Goal: Find specific page/section: Find specific page/section

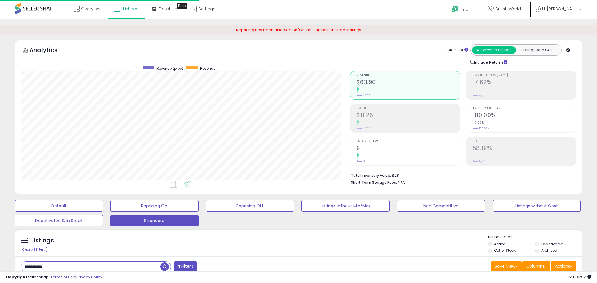
select select "**"
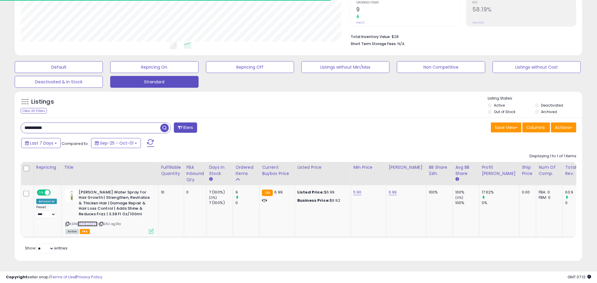
scroll to position [121, 330]
click at [57, 123] on input "**********" at bounding box center [90, 128] width 139 height 10
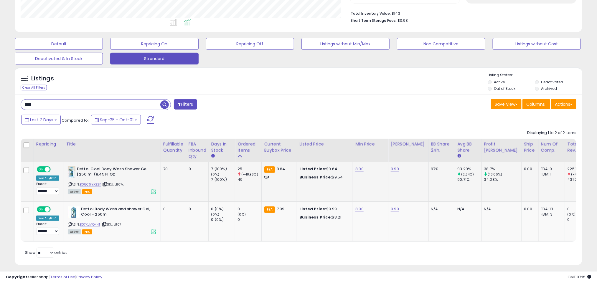
scroll to position [166, 0]
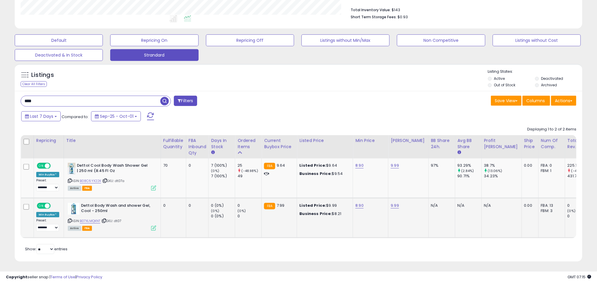
click at [119, 222] on span "| SKU: dt07" at bounding box center [111, 221] width 20 height 5
copy span "dt07"
click at [69, 221] on icon at bounding box center [70, 220] width 4 height 3
click at [80, 100] on input "****" at bounding box center [90, 101] width 139 height 10
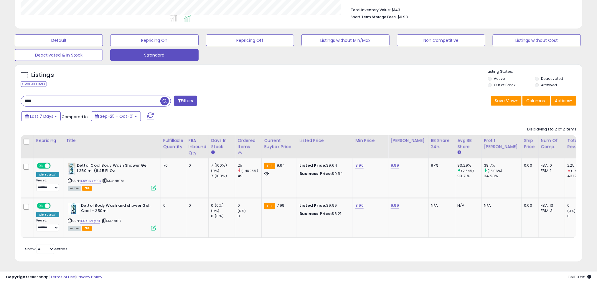
paste input "******"
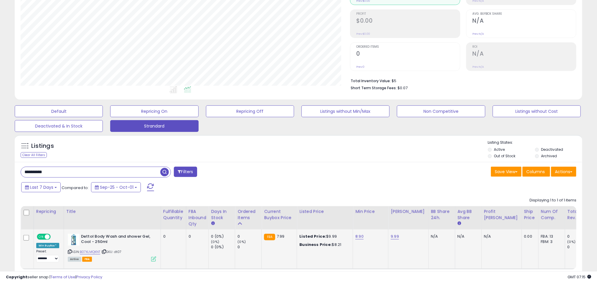
scroll to position [134, 0]
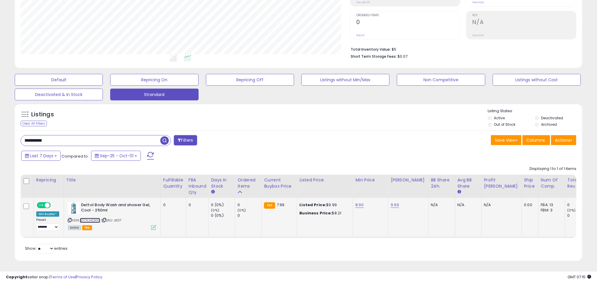
click at [93, 218] on link "B07XLMQKNT" at bounding box center [90, 220] width 21 height 5
click at [119, 218] on span "| SKU: dt07" at bounding box center [111, 220] width 20 height 5
copy span "dt07"
click at [119, 218] on span "| SKU: dt07" at bounding box center [111, 220] width 20 height 5
click at [65, 136] on input "**********" at bounding box center [90, 141] width 139 height 10
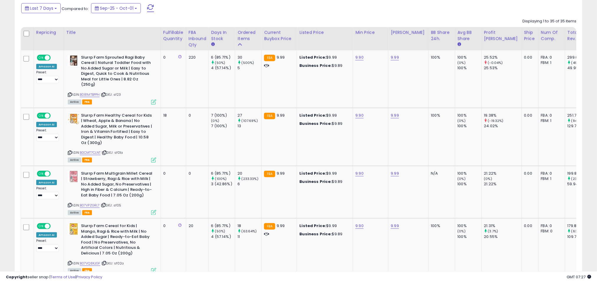
scroll to position [121, 330]
click at [88, 92] on link "B081MTBPPH" at bounding box center [90, 94] width 20 height 5
click at [90, 150] on link "B0CMT7CLNT" at bounding box center [90, 152] width 21 height 5
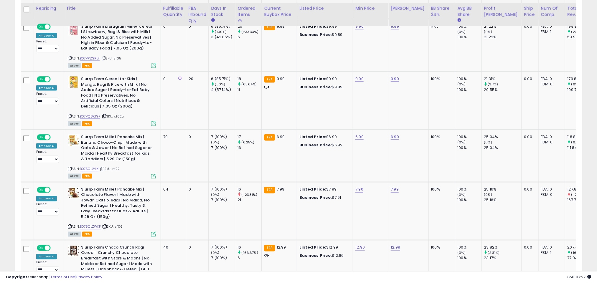
scroll to position [426, 0]
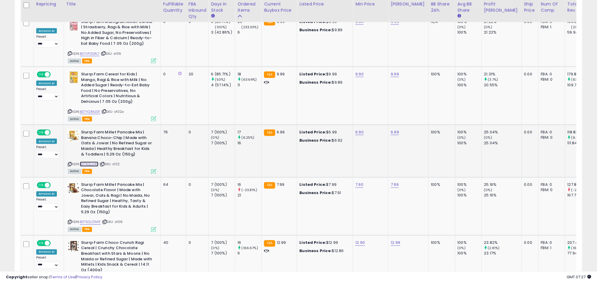
click at [95, 162] on link "B075QL241X" at bounding box center [89, 164] width 19 height 5
click at [89, 220] on link "B075QLZWKF" at bounding box center [90, 222] width 21 height 5
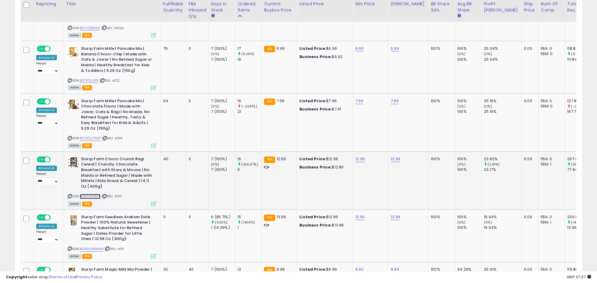
click at [89, 194] on link "B09FSRH5PB" at bounding box center [90, 196] width 21 height 5
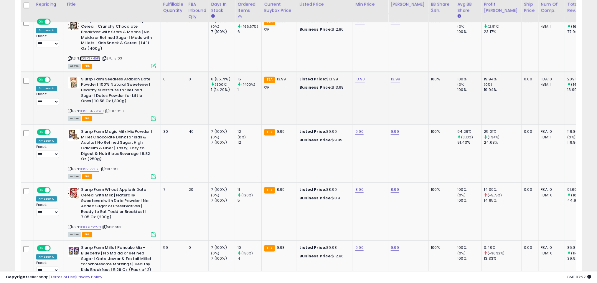
scroll to position [650, 0]
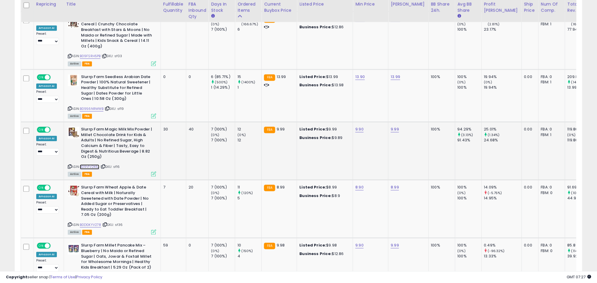
click at [96, 164] on link "B09V1V2K6J" at bounding box center [90, 166] width 20 height 5
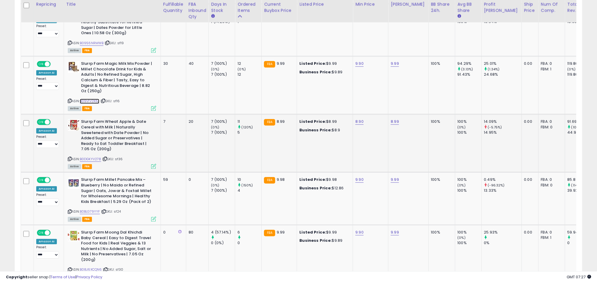
scroll to position [718, 0]
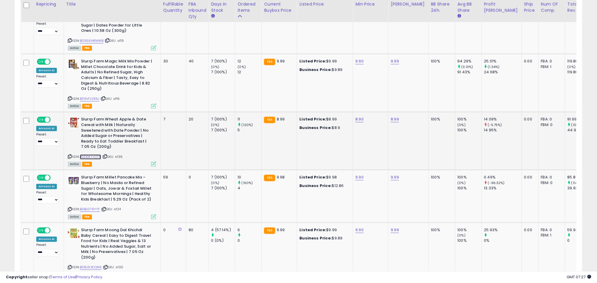
click at [95, 154] on link "B0DGKYV278" at bounding box center [91, 156] width 22 height 5
click at [95, 207] on link "B0BLG79YYF" at bounding box center [90, 209] width 20 height 5
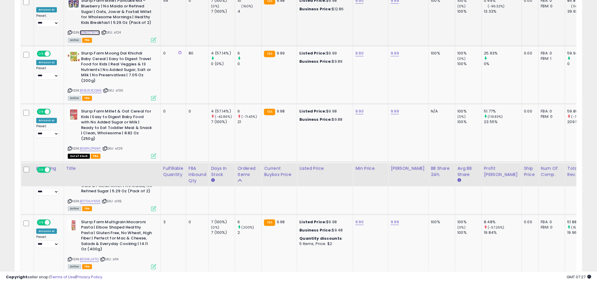
scroll to position [1061, 0]
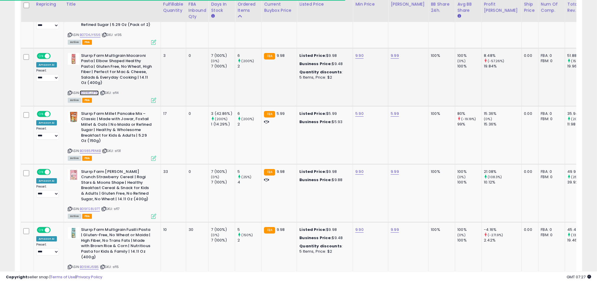
click at [93, 90] on link "B09XKJJFTQ" at bounding box center [89, 92] width 19 height 5
click at [91, 149] on link "B0985PRNKB" at bounding box center [90, 151] width 21 height 5
click at [88, 207] on link "B09FS8L97T" at bounding box center [90, 209] width 20 height 5
click at [91, 265] on link "B09XKJ61B5" at bounding box center [89, 267] width 19 height 5
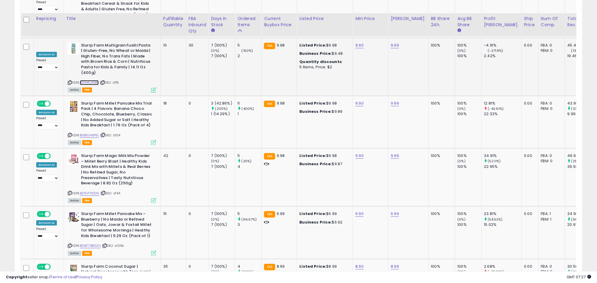
scroll to position [1261, 0]
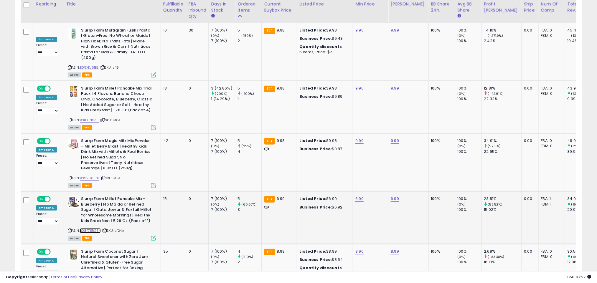
click at [95, 228] on link "B08F7BRGZH" at bounding box center [90, 230] width 21 height 5
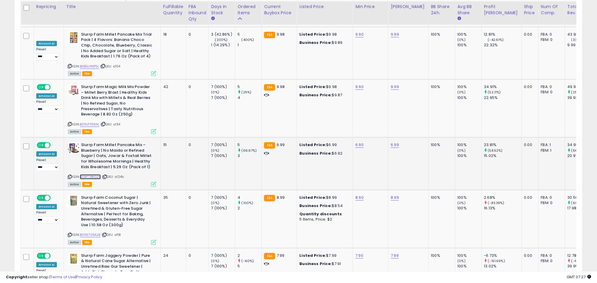
scroll to position [1317, 0]
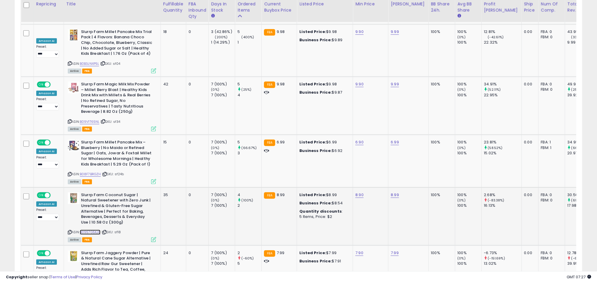
click at [96, 230] on link "B0957G5KJ8" at bounding box center [90, 232] width 21 height 5
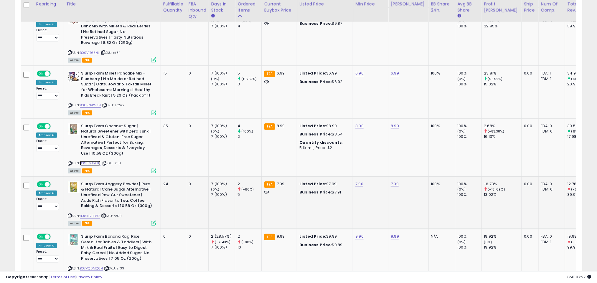
scroll to position [1387, 0]
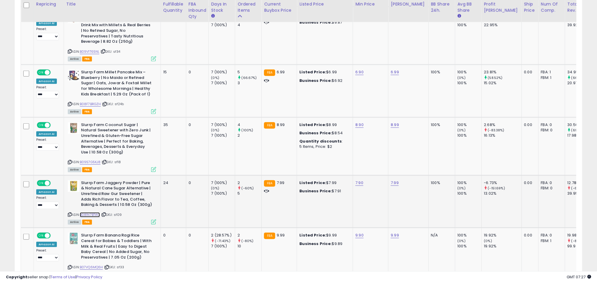
click at [96, 212] on link "B081N7BTW7" at bounding box center [90, 214] width 20 height 5
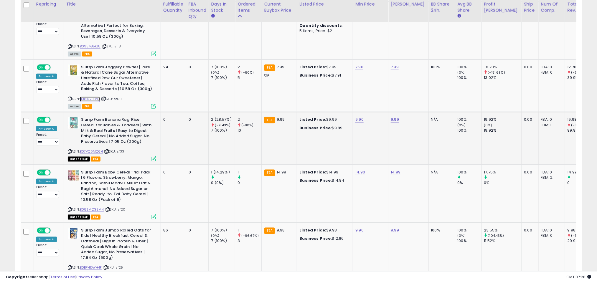
scroll to position [1513, 0]
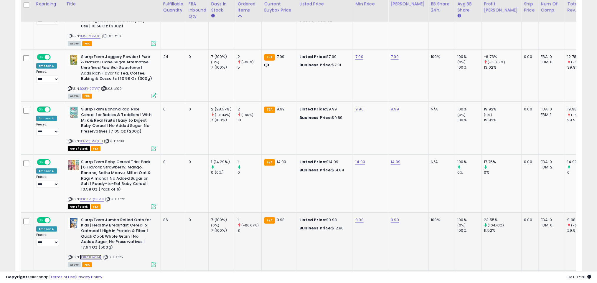
click at [93, 255] on link "B0BPHDWH4F" at bounding box center [91, 257] width 22 height 5
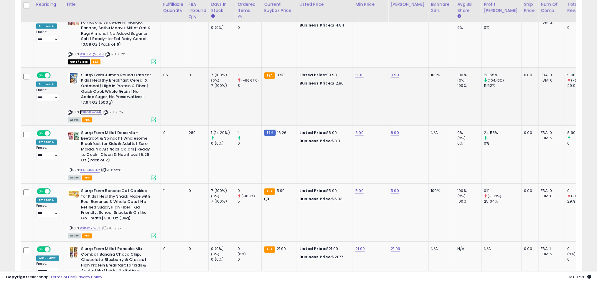
scroll to position [1659, 0]
click at [94, 226] on link "B01M0YIW34" at bounding box center [90, 228] width 21 height 5
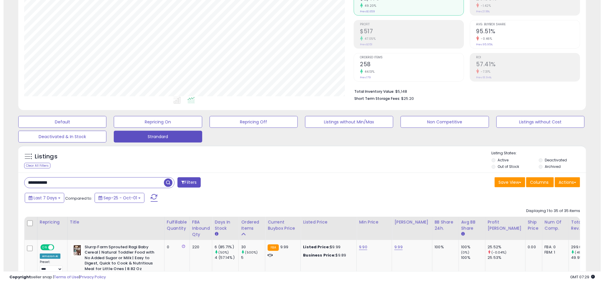
scroll to position [83, 0]
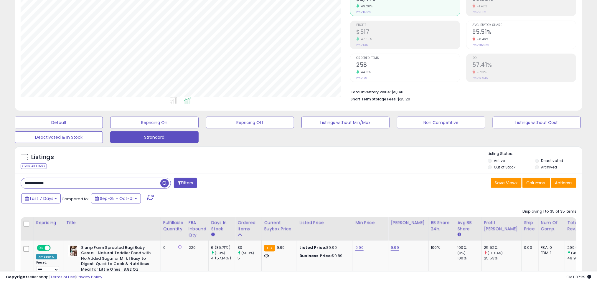
click at [107, 182] on input "**********" at bounding box center [90, 183] width 139 height 10
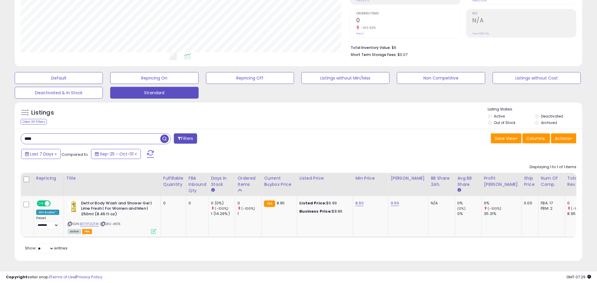
scroll to position [136, 0]
click at [70, 222] on icon at bounding box center [70, 223] width 4 height 3
click at [95, 222] on link "B07XTSQT4R" at bounding box center [89, 224] width 19 height 5
click at [120, 222] on span "| SKU: dt05" at bounding box center [110, 224] width 21 height 5
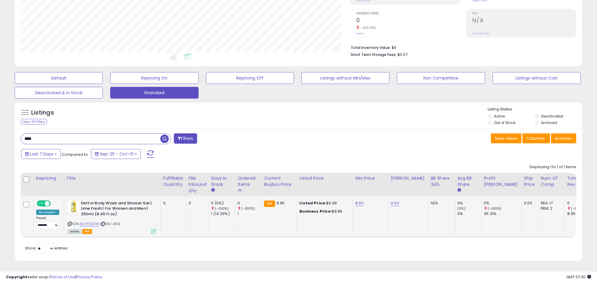
copy span "dt05"
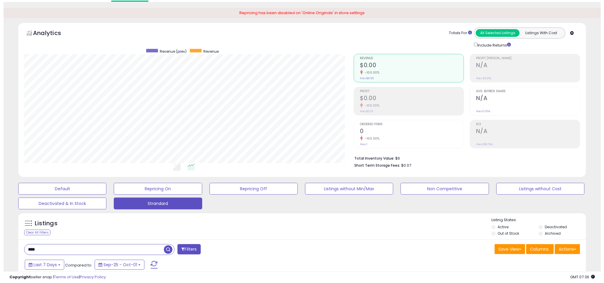
scroll to position [0, 0]
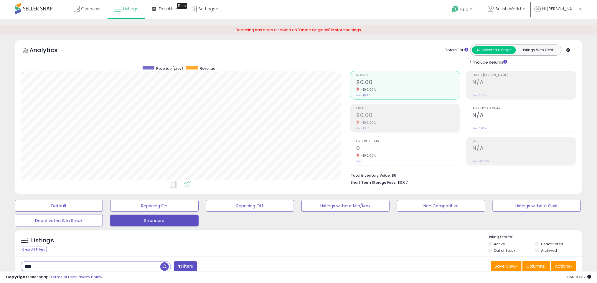
click at [71, 264] on input "****" at bounding box center [90, 267] width 139 height 10
type input "****"
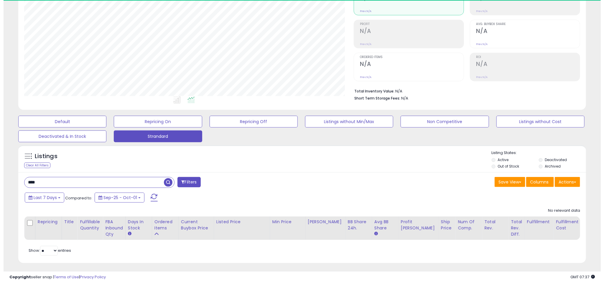
scroll to position [121, 330]
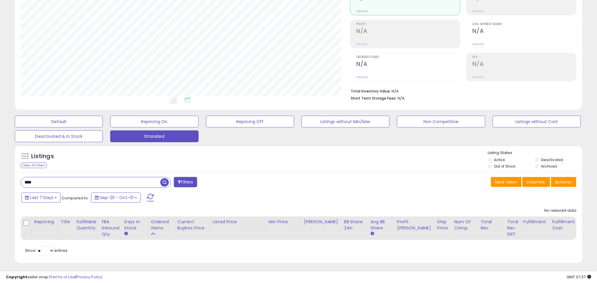
click at [162, 182] on span "button" at bounding box center [164, 182] width 9 height 9
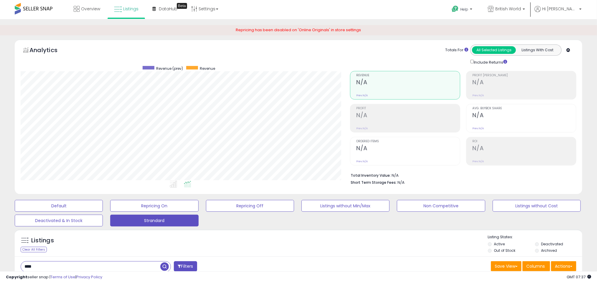
click at [45, 268] on input "****" at bounding box center [90, 267] width 139 height 10
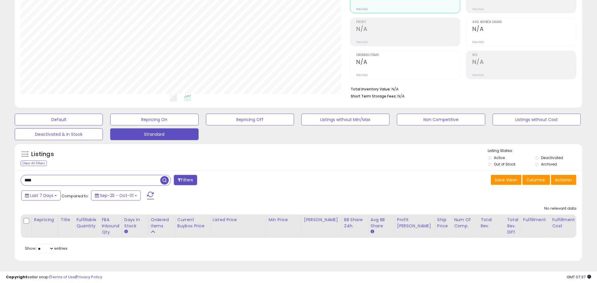
paste input "*"
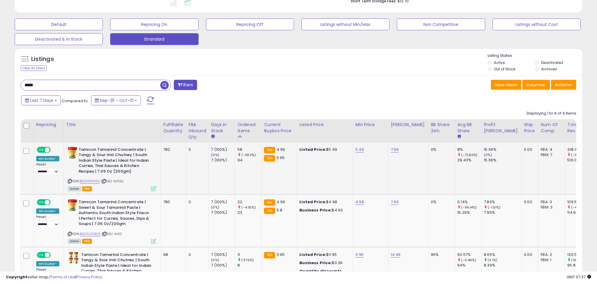
click at [120, 182] on span "| SKU: tn02a" at bounding box center [112, 181] width 23 height 5
copy span "tn02a"
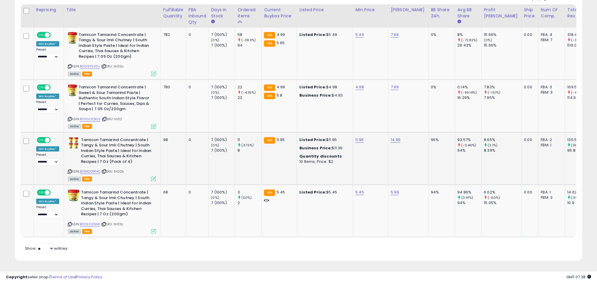
scroll to position [302, 0]
click at [120, 222] on span "| SKU: tn02c" at bounding box center [112, 224] width 22 height 5
copy span "tn02c"
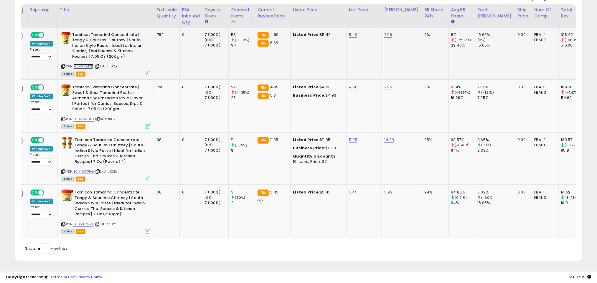
click at [90, 64] on link "B00I9P242U" at bounding box center [83, 66] width 20 height 5
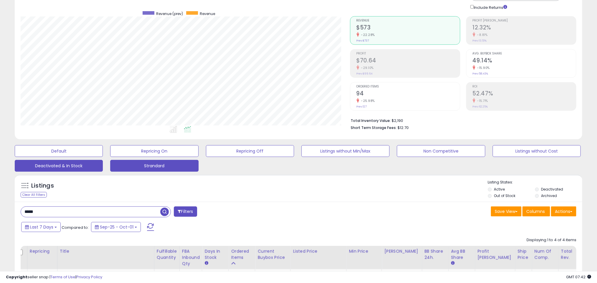
scroll to position [61, 0]
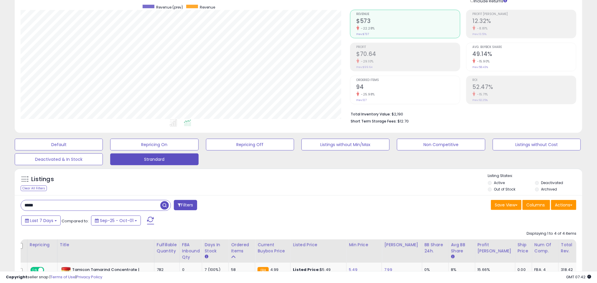
click at [51, 204] on input "****" at bounding box center [90, 205] width 139 height 10
paste input "******"
type input "**********"
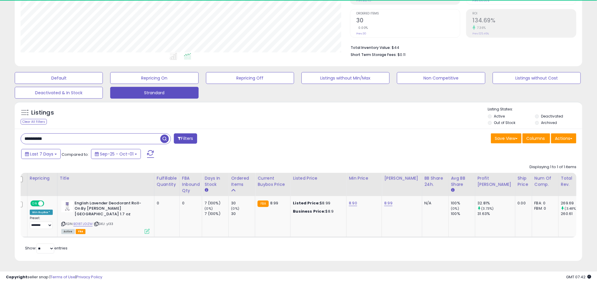
scroll to position [121, 330]
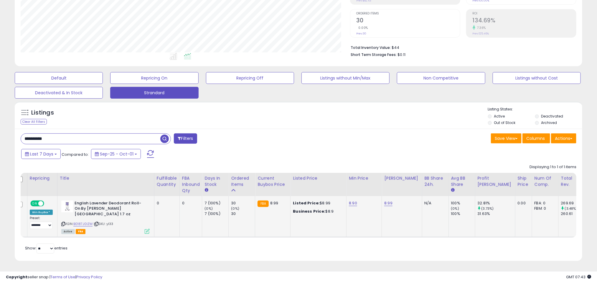
click at [109, 222] on span "| SKU: yl33" at bounding box center [104, 224] width 20 height 5
copy span "yl33"
